Goal: Transaction & Acquisition: Obtain resource

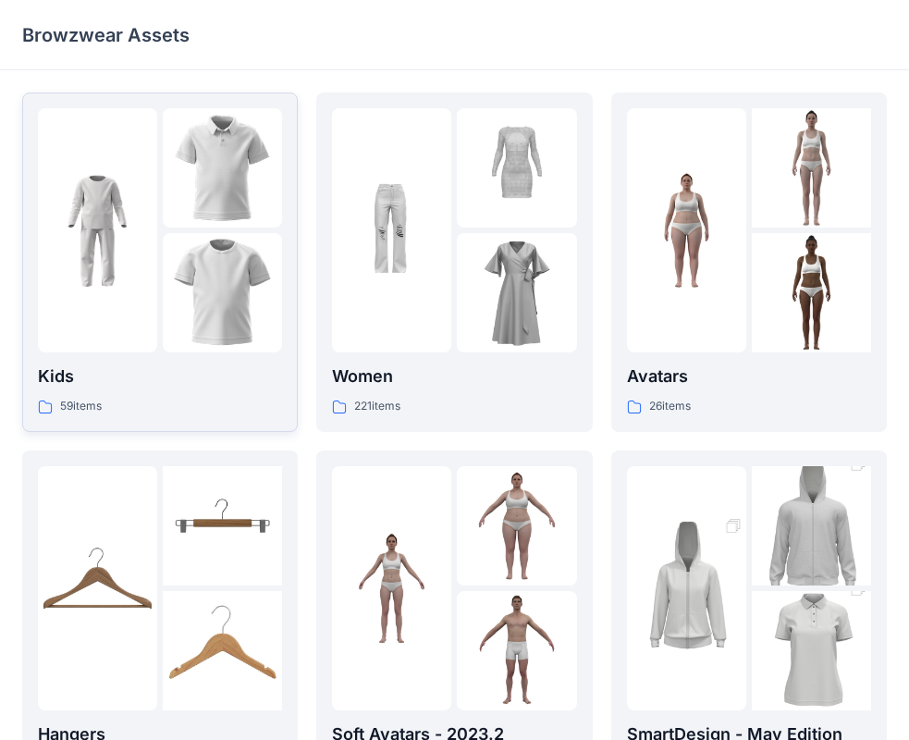
click at [128, 251] on img at bounding box center [97, 230] width 119 height 119
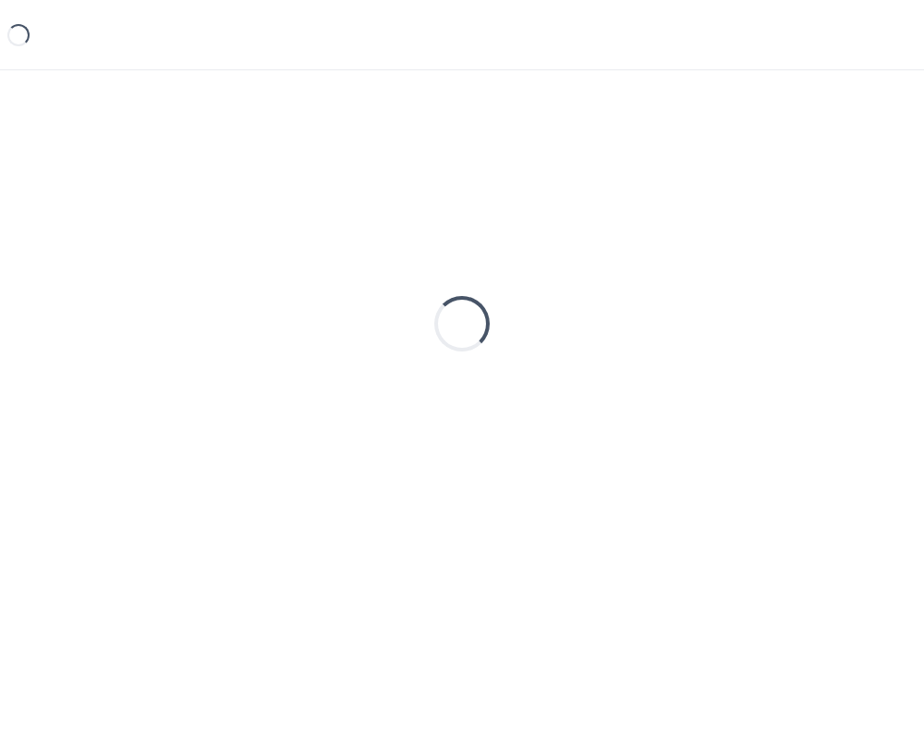
click at [128, 251] on div "Loading..." at bounding box center [462, 323] width 880 height 462
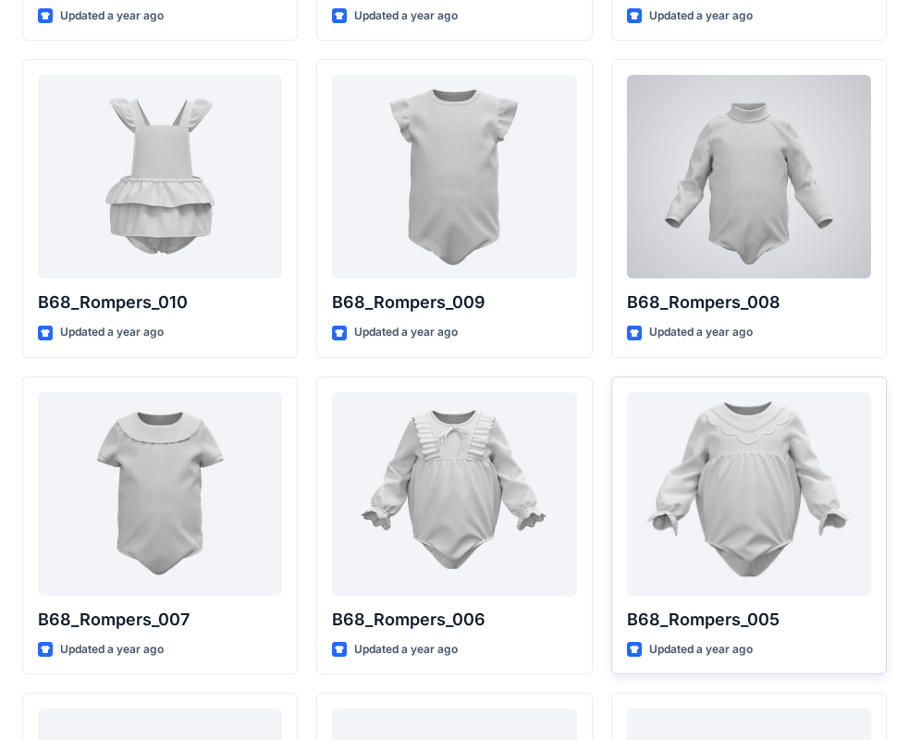
scroll to position [2603, 0]
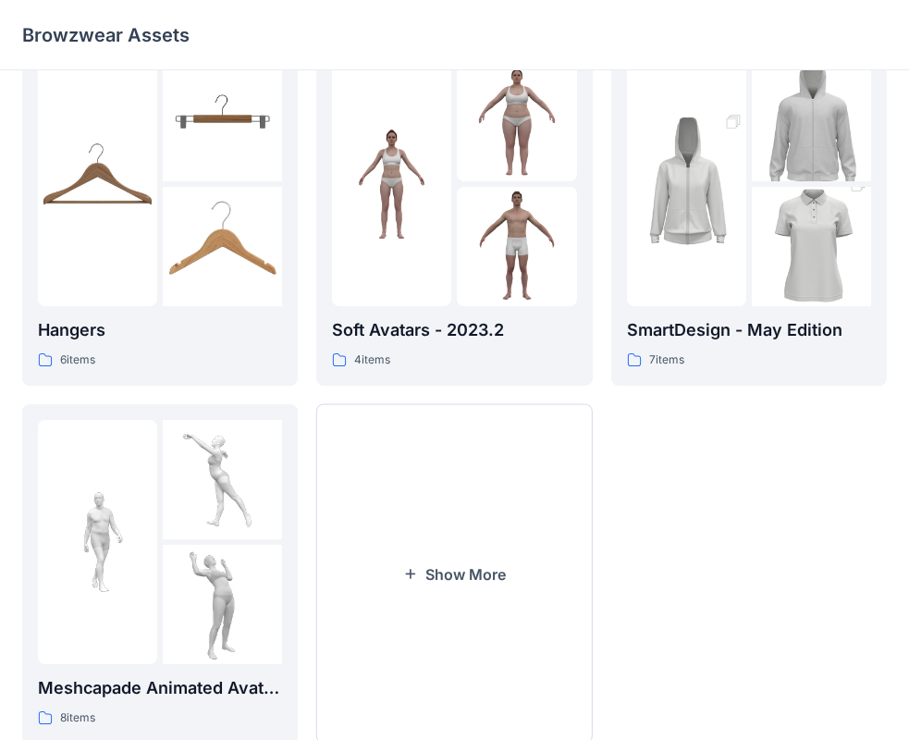
scroll to position [459, 0]
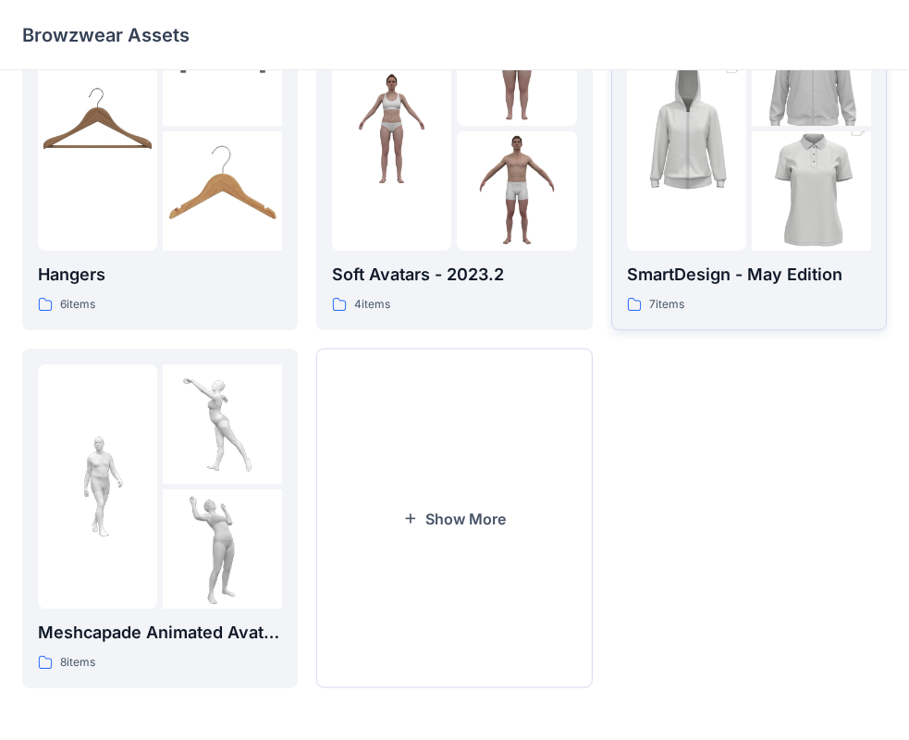
click at [780, 293] on div "SmartDesign - May Edition 7 items" at bounding box center [749, 288] width 244 height 53
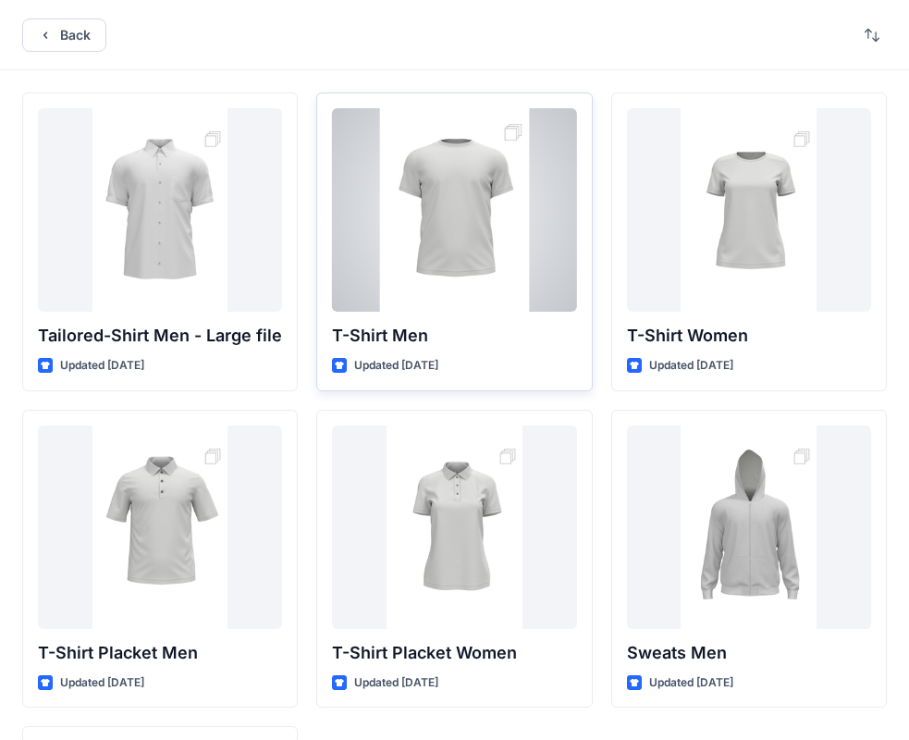
click at [451, 216] on div at bounding box center [454, 209] width 244 height 203
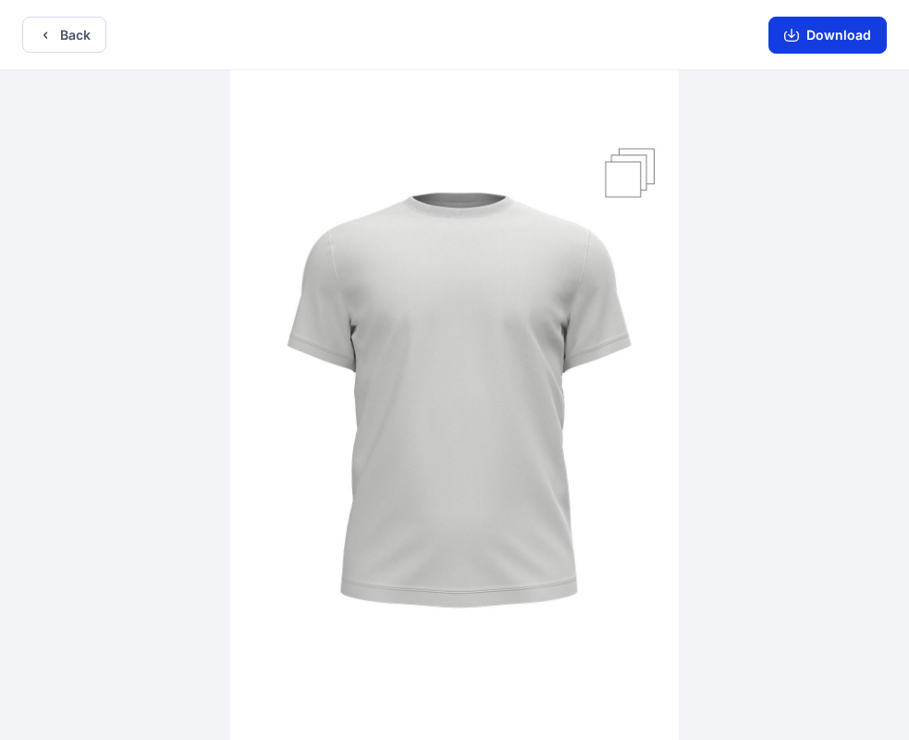
click at [830, 36] on button "Download" at bounding box center [827, 35] width 118 height 37
click at [38, 31] on icon "button" at bounding box center [45, 35] width 15 height 15
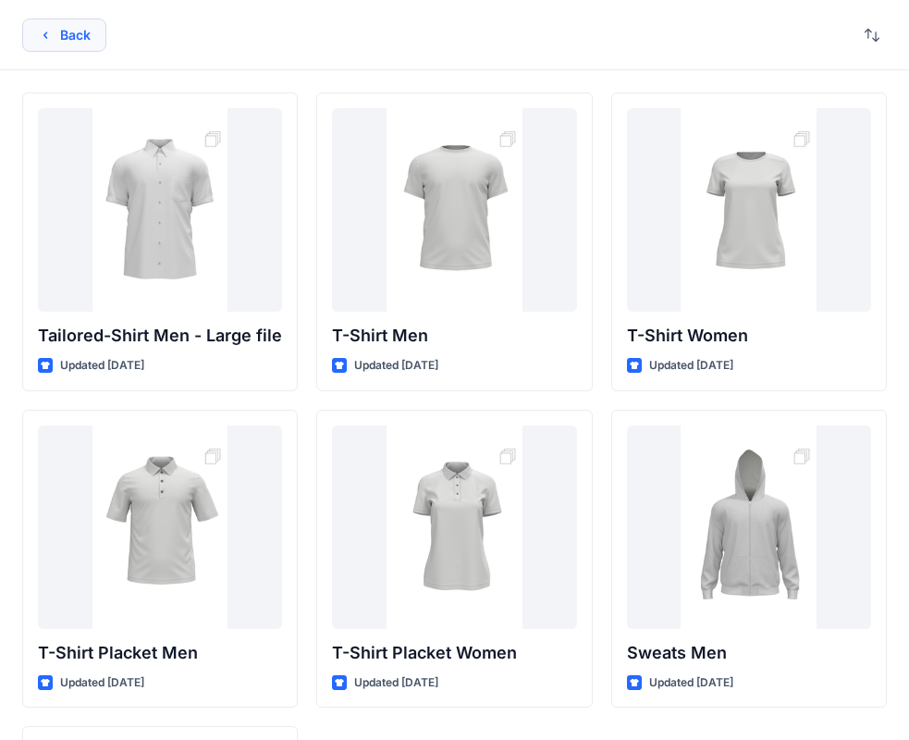
click at [70, 38] on button "Back" at bounding box center [64, 34] width 84 height 33
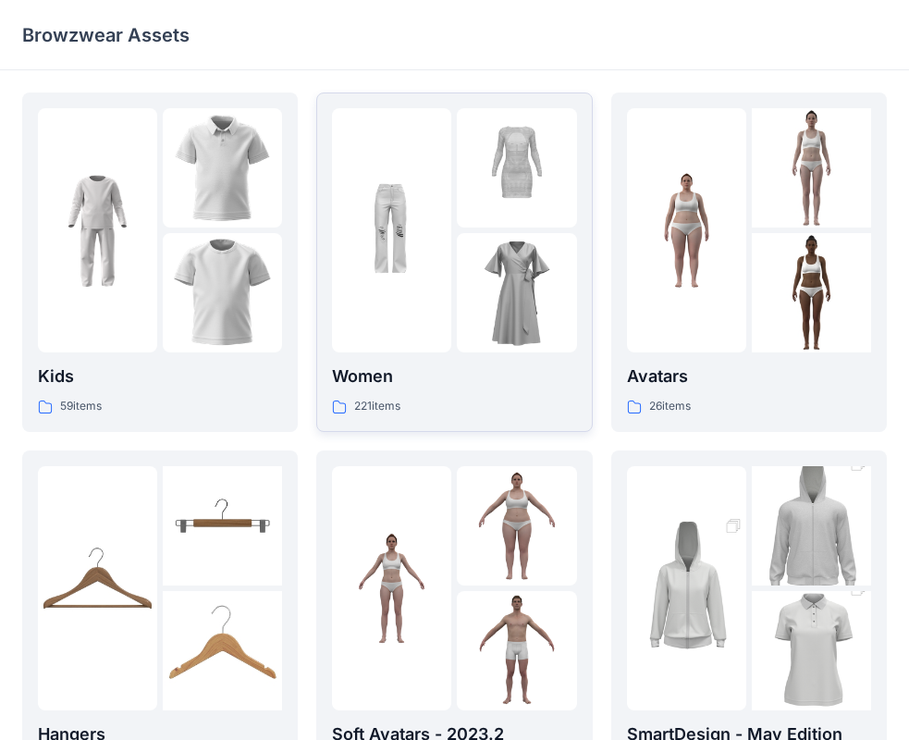
click at [453, 279] on div at bounding box center [454, 230] width 244 height 244
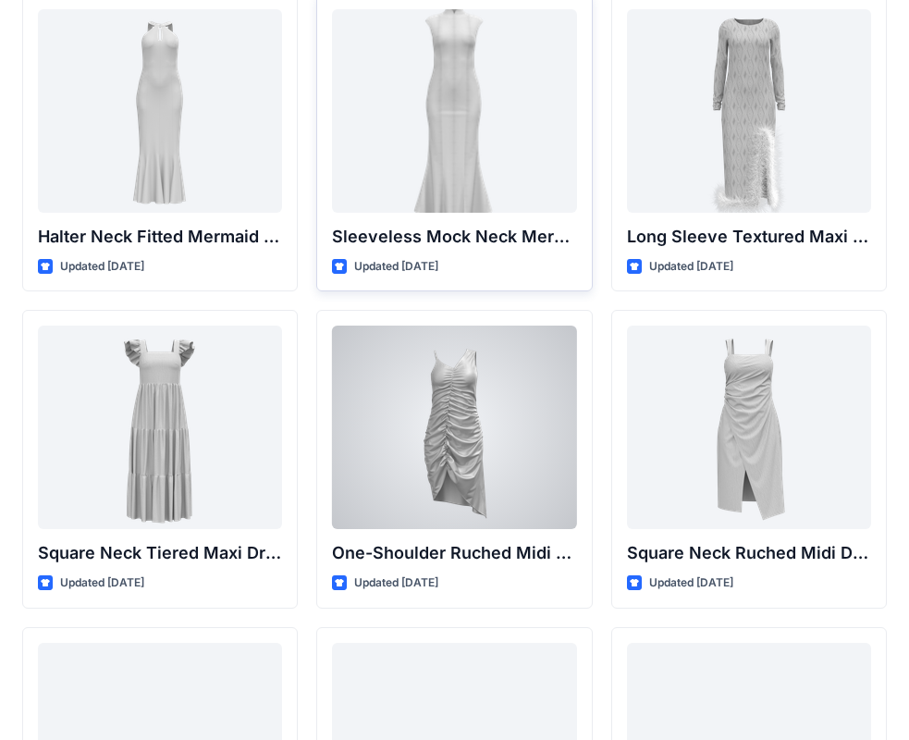
scroll to position [967, 0]
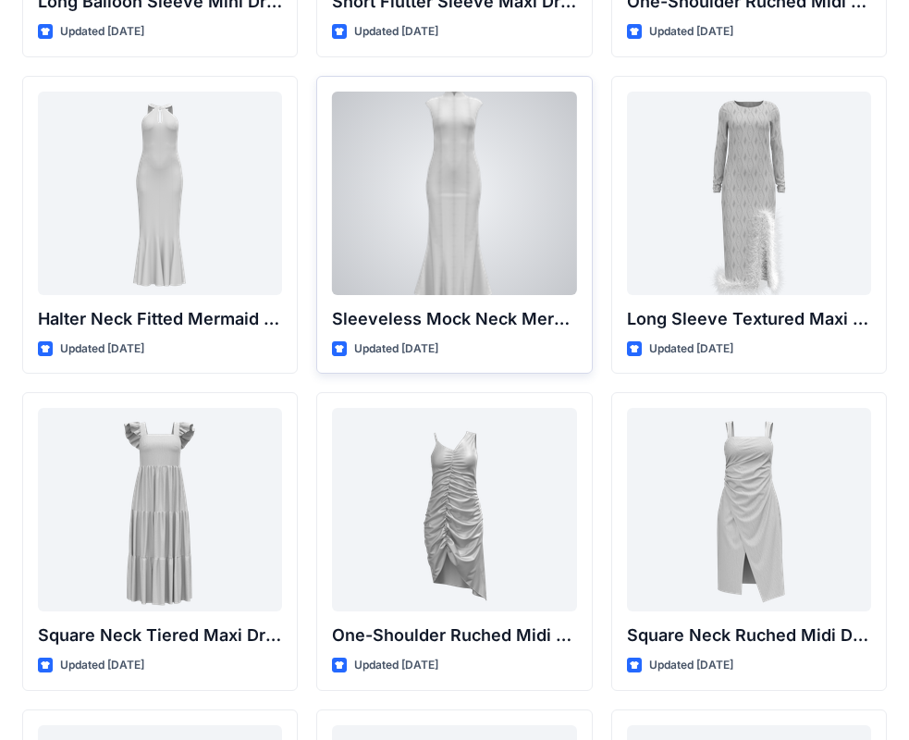
click at [459, 222] on div at bounding box center [454, 193] width 244 height 203
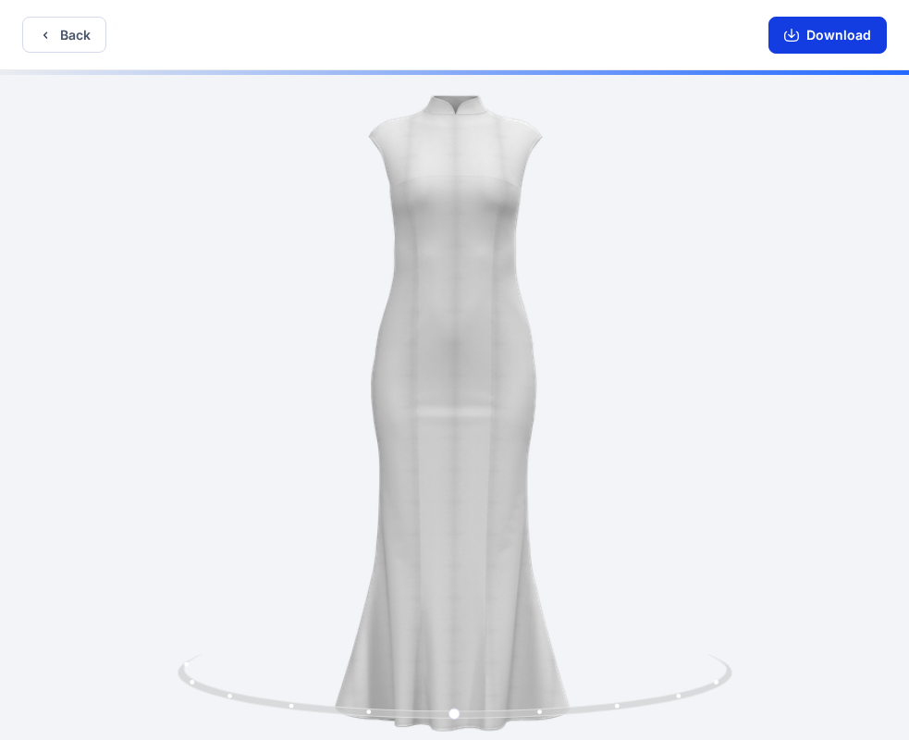
click at [810, 43] on button "Download" at bounding box center [827, 35] width 118 height 37
click at [30, 32] on button "Back" at bounding box center [64, 35] width 84 height 36
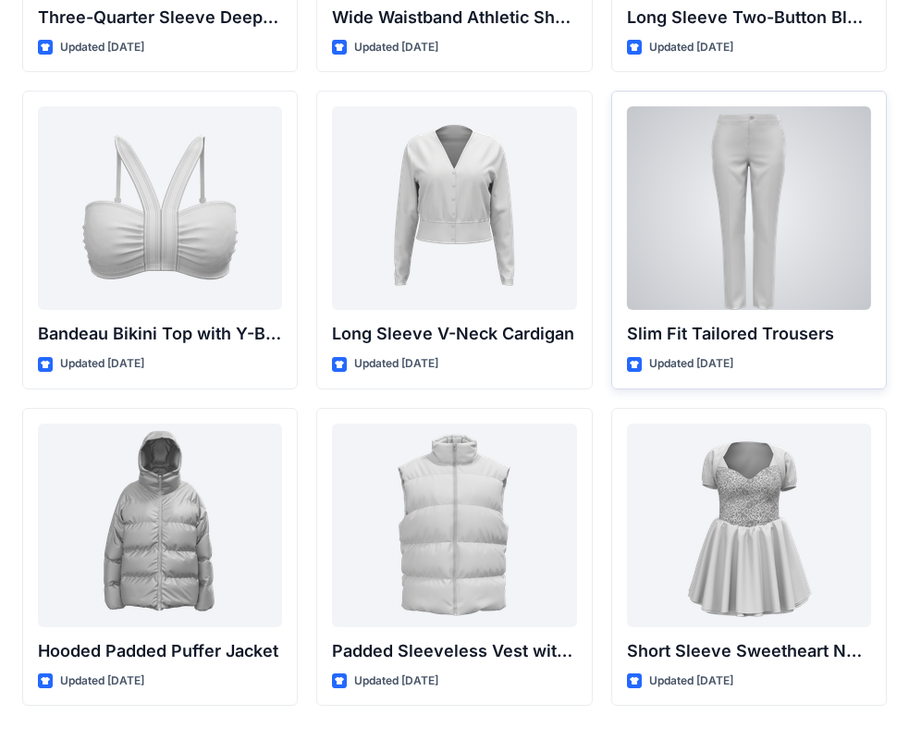
scroll to position [1956, 0]
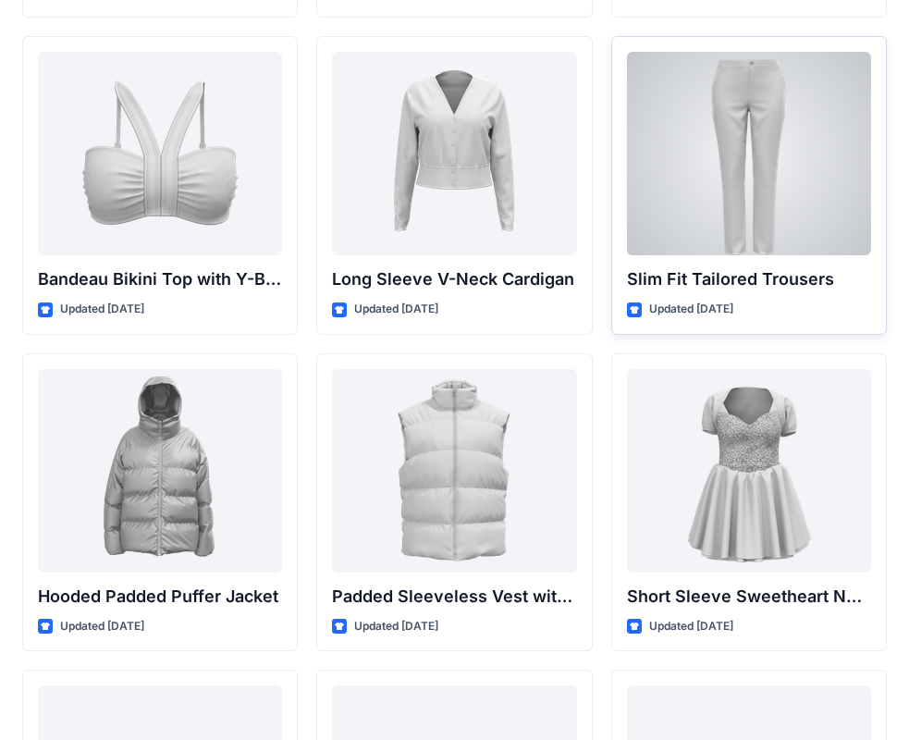
click at [778, 177] on div at bounding box center [749, 153] width 244 height 203
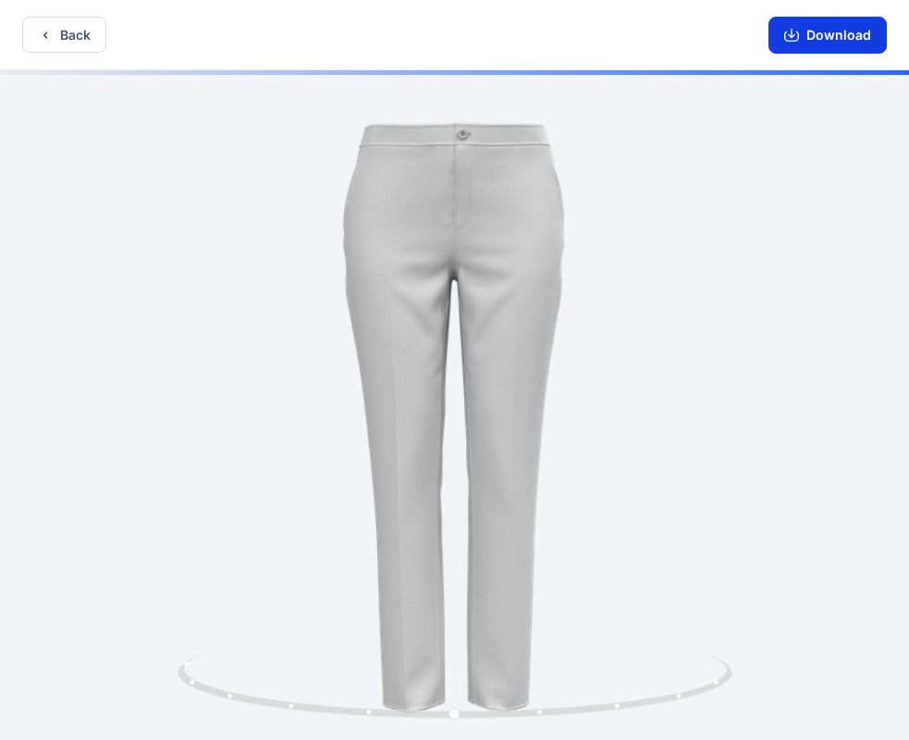
click at [795, 36] on icon "button" at bounding box center [791, 33] width 7 height 9
click at [57, 28] on button "Back" at bounding box center [64, 35] width 84 height 36
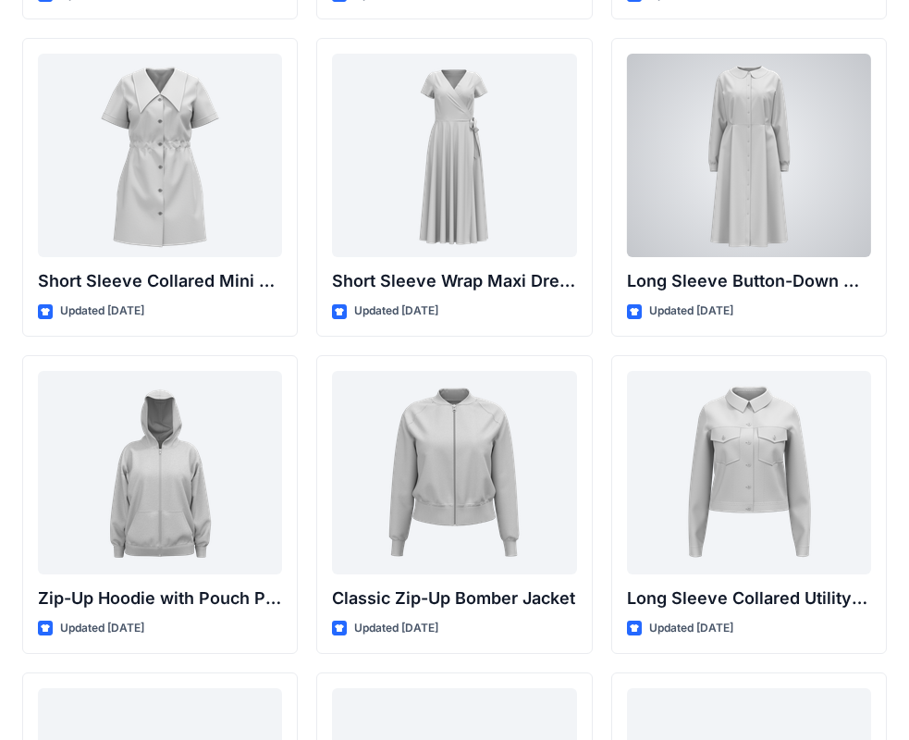
scroll to position [3224, 0]
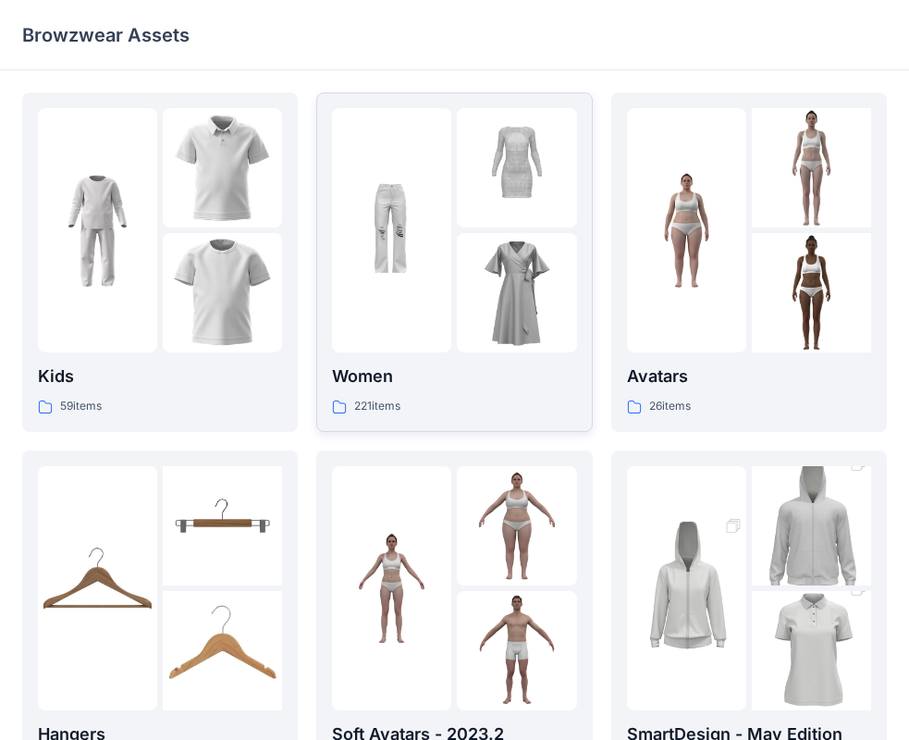
click at [441, 289] on div at bounding box center [391, 230] width 119 height 244
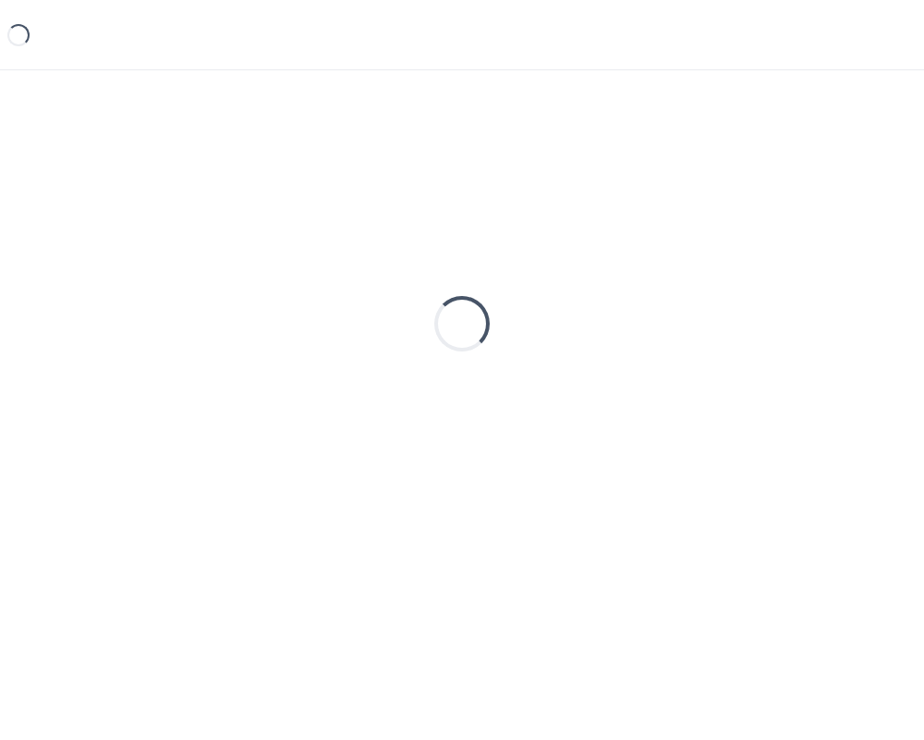
click at [441, 289] on div "Loading..." at bounding box center [462, 323] width 880 height 462
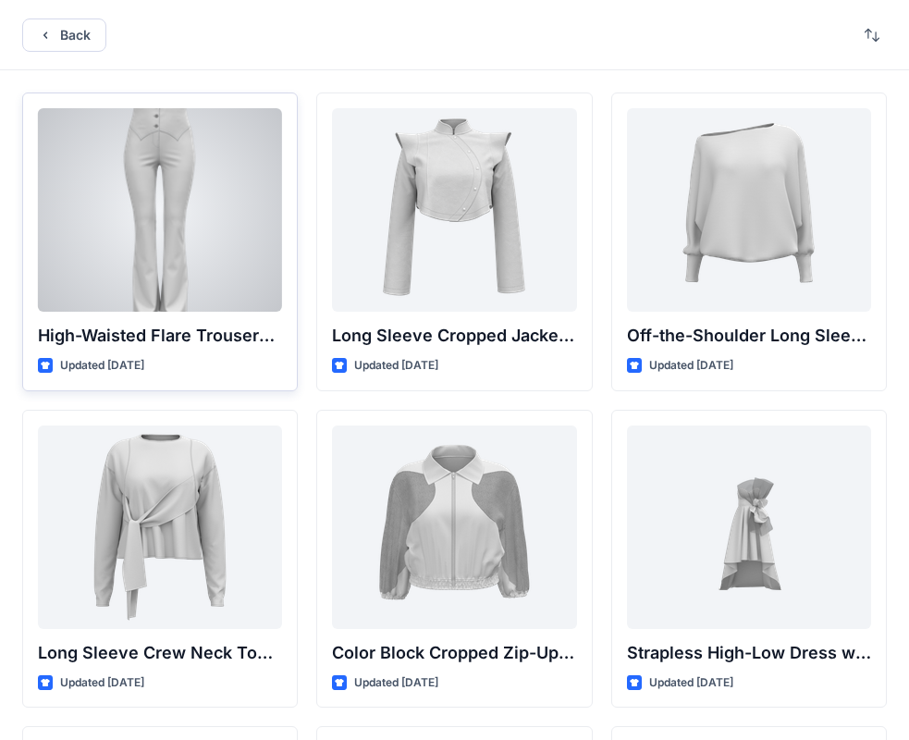
click at [202, 240] on div at bounding box center [160, 209] width 244 height 203
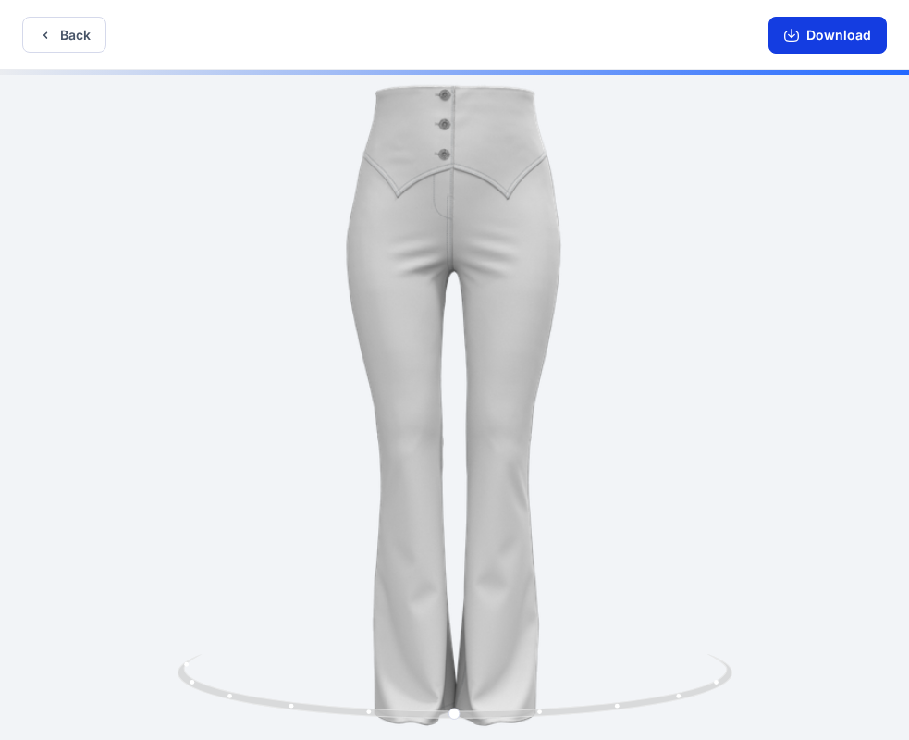
click at [803, 40] on button "Download" at bounding box center [827, 35] width 118 height 37
